Goal: Navigation & Orientation: Find specific page/section

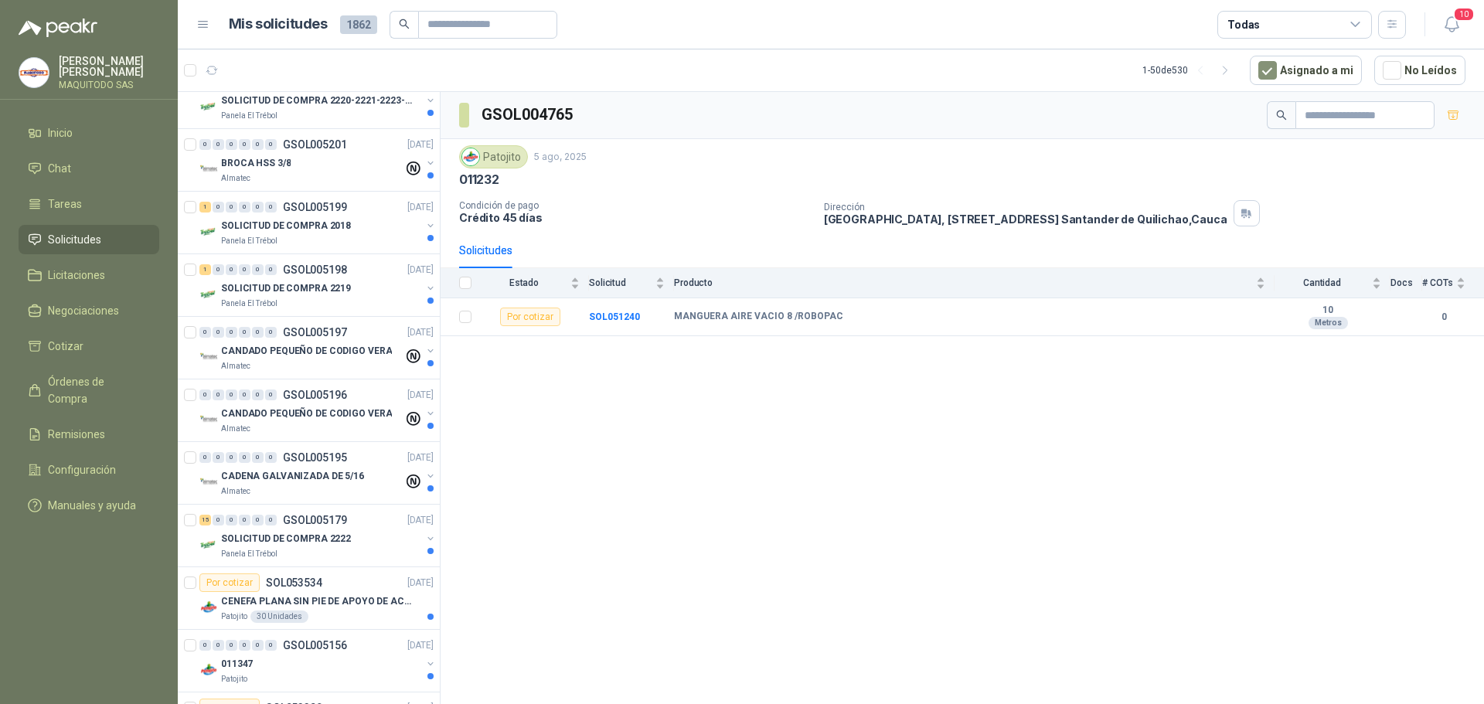
scroll to position [2164, 0]
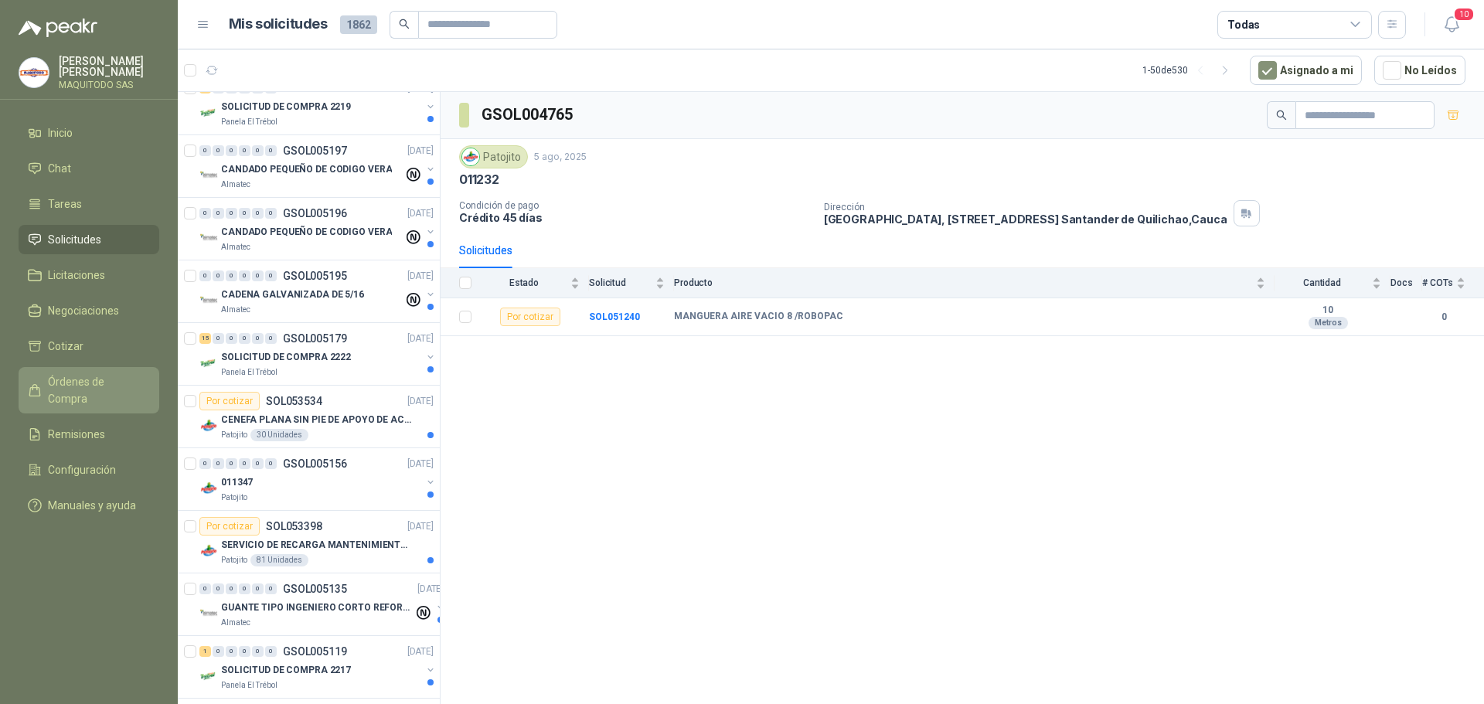
click at [111, 375] on span "Órdenes de Compra" at bounding box center [96, 390] width 97 height 34
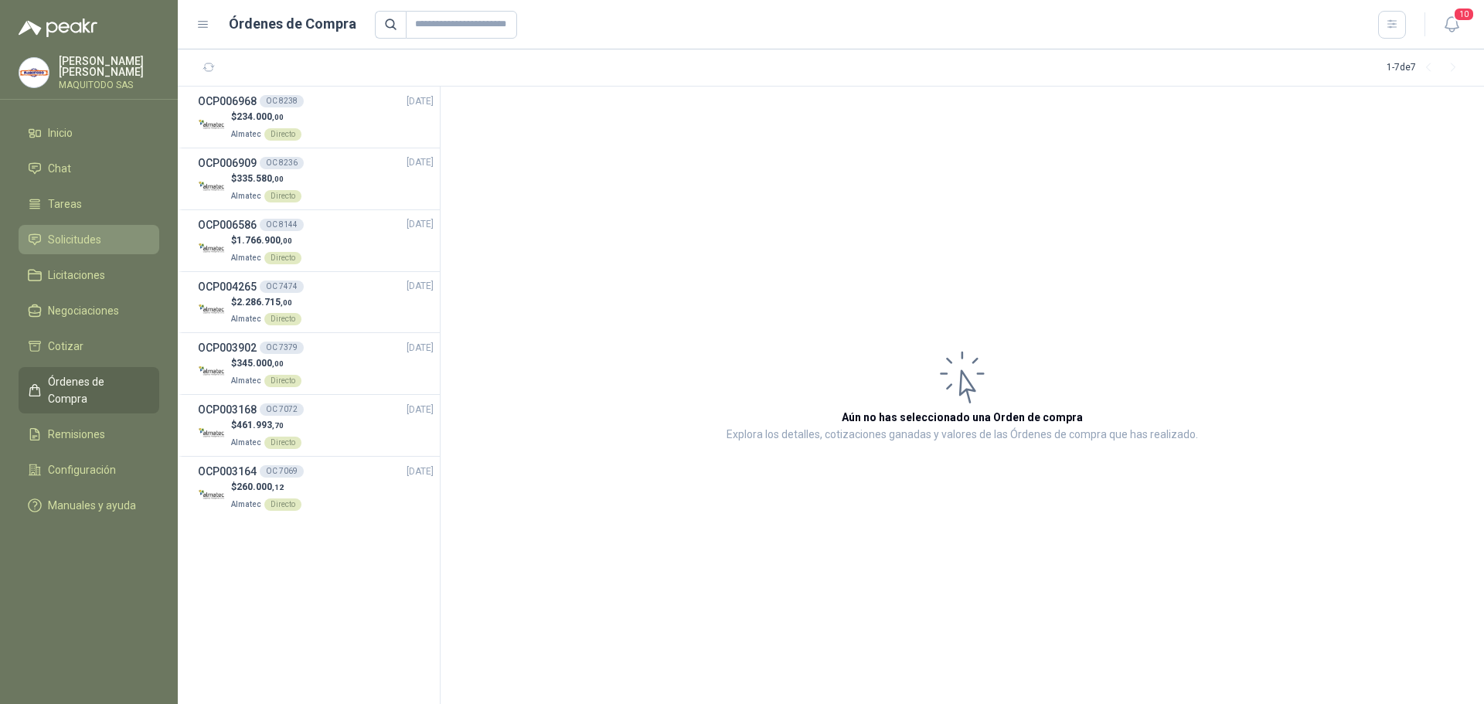
click at [45, 242] on li "Solicitudes" at bounding box center [89, 239] width 122 height 17
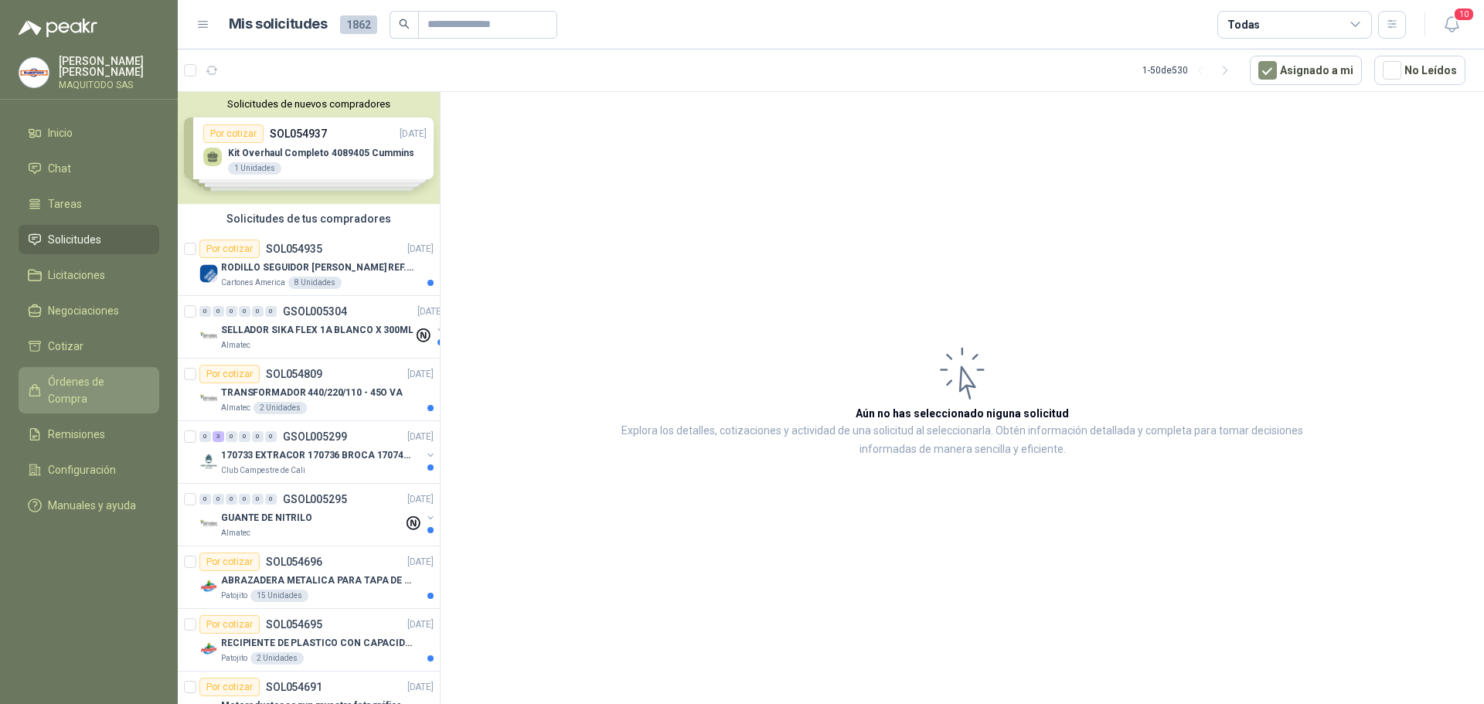
click at [116, 373] on span "Órdenes de Compra" at bounding box center [96, 390] width 97 height 34
